Goal: Task Accomplishment & Management: Use online tool/utility

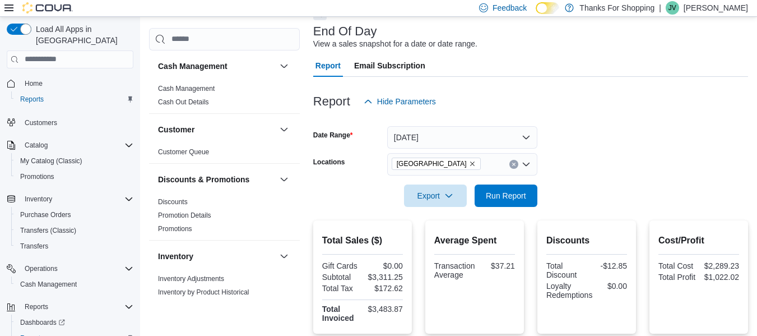
scroll to position [169, 0]
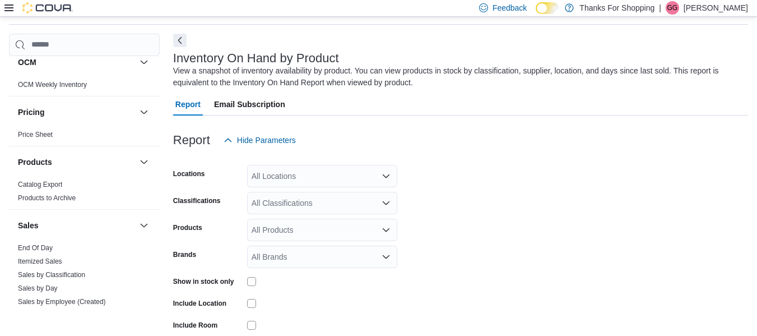
scroll to position [448, 0]
click at [46, 246] on link "End Of Day" at bounding box center [35, 247] width 35 height 8
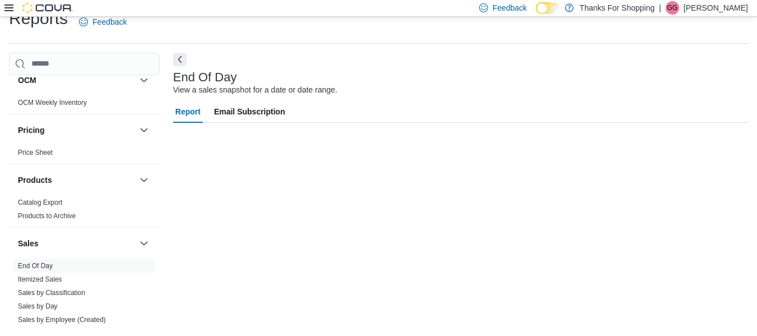
scroll to position [18, 0]
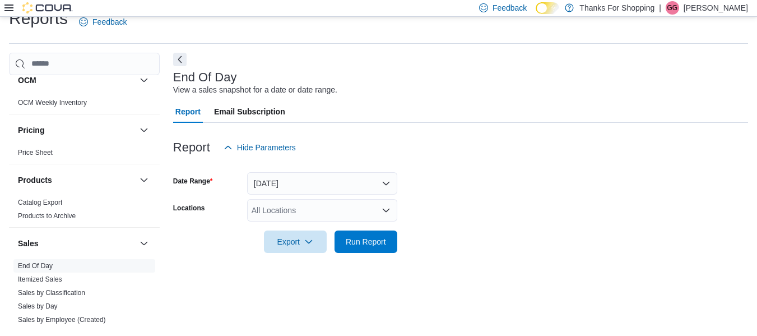
click at [308, 215] on div "All Locations" at bounding box center [322, 210] width 150 height 22
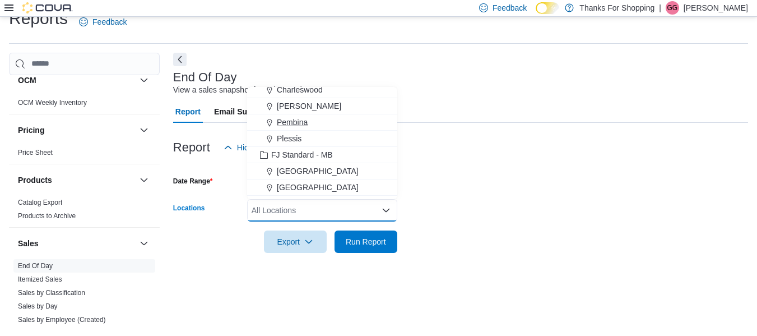
scroll to position [56, 0]
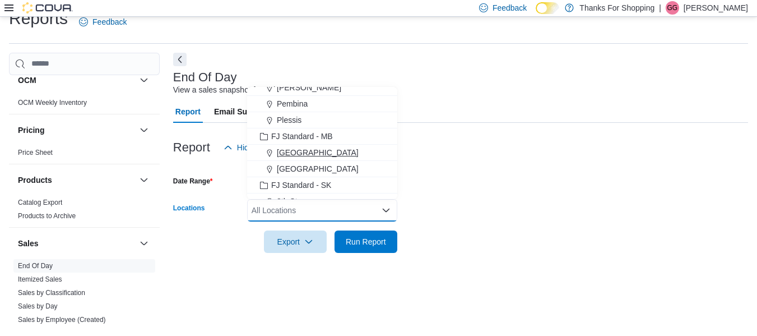
click at [299, 155] on span "[GEOGRAPHIC_DATA]" at bounding box center [318, 152] width 82 height 11
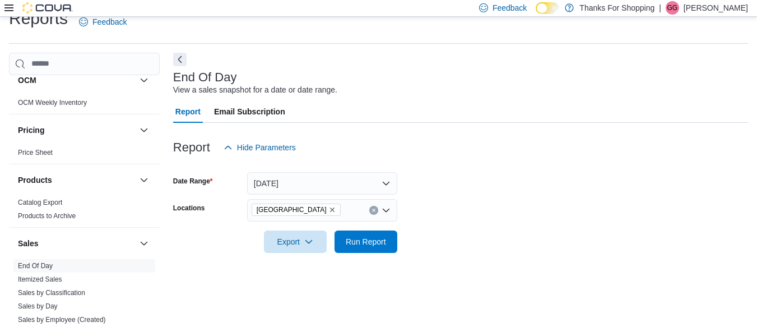
drag, startPoint x: 531, startPoint y: 217, endPoint x: 434, endPoint y: 217, distance: 97.0
click at [531, 217] on form "Date Range [DATE] Locations [GEOGRAPHIC_DATA] Export Run Report" at bounding box center [460, 206] width 575 height 94
click at [377, 238] on span "Run Report" at bounding box center [366, 240] width 40 height 11
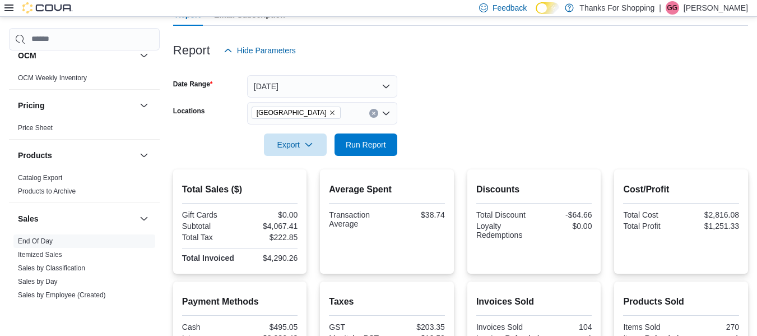
scroll to position [18, 0]
